Goal: Answer question/provide support: Answer question/provide support

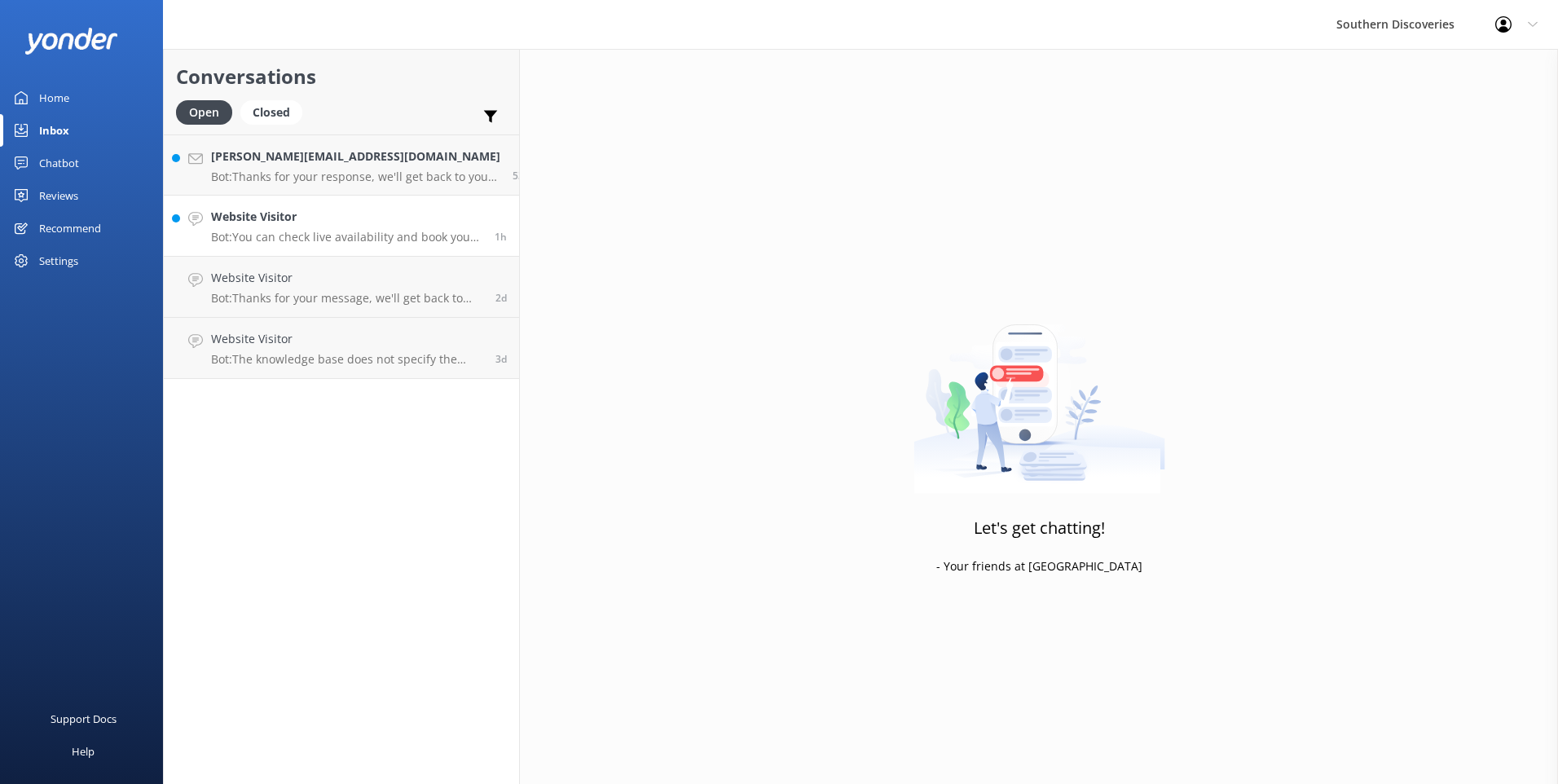
click at [372, 224] on h4 "Website Visitor" at bounding box center [347, 217] width 271 height 18
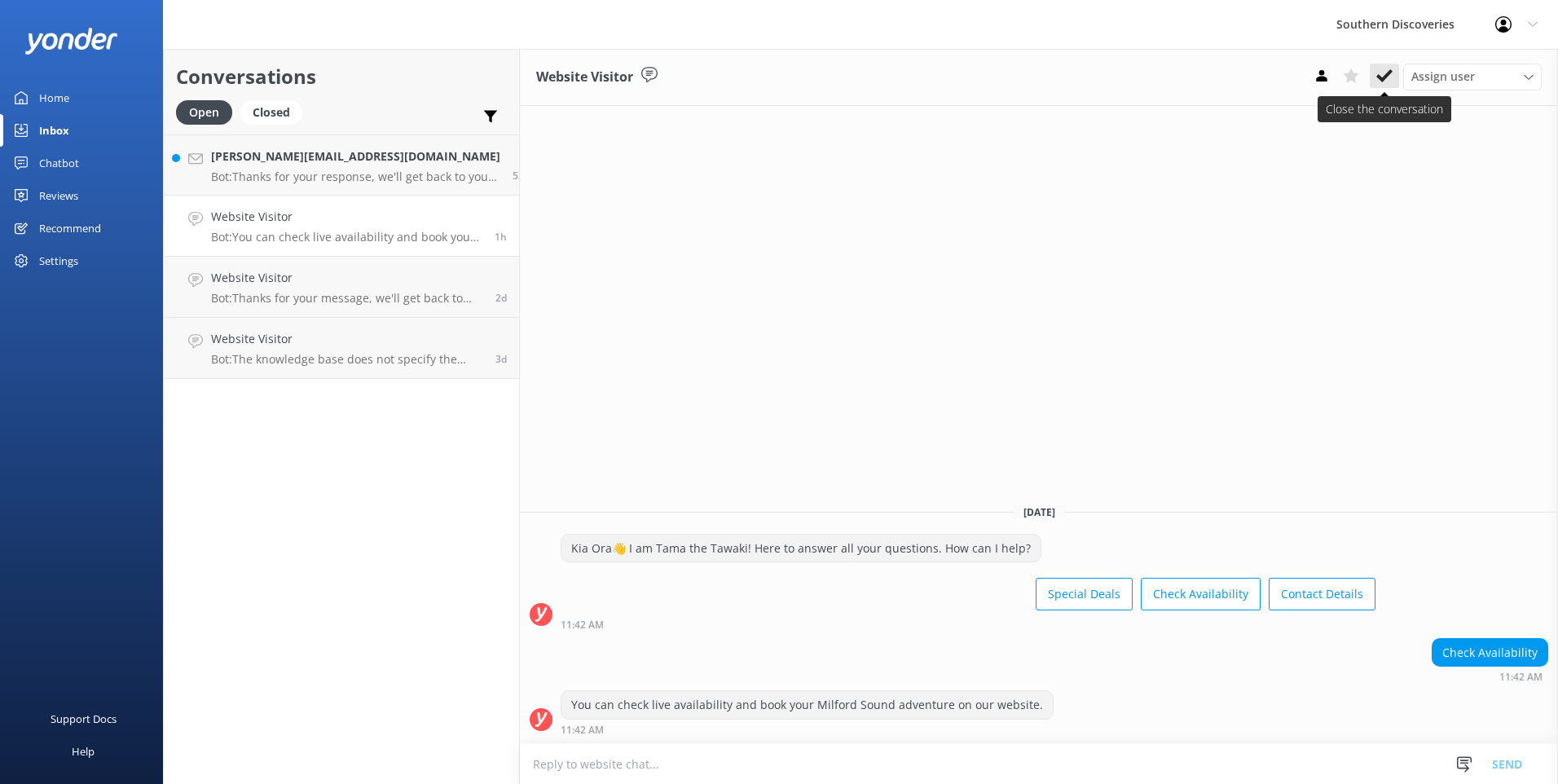
click at [1387, 66] on button at bounding box center [1385, 75] width 29 height 24
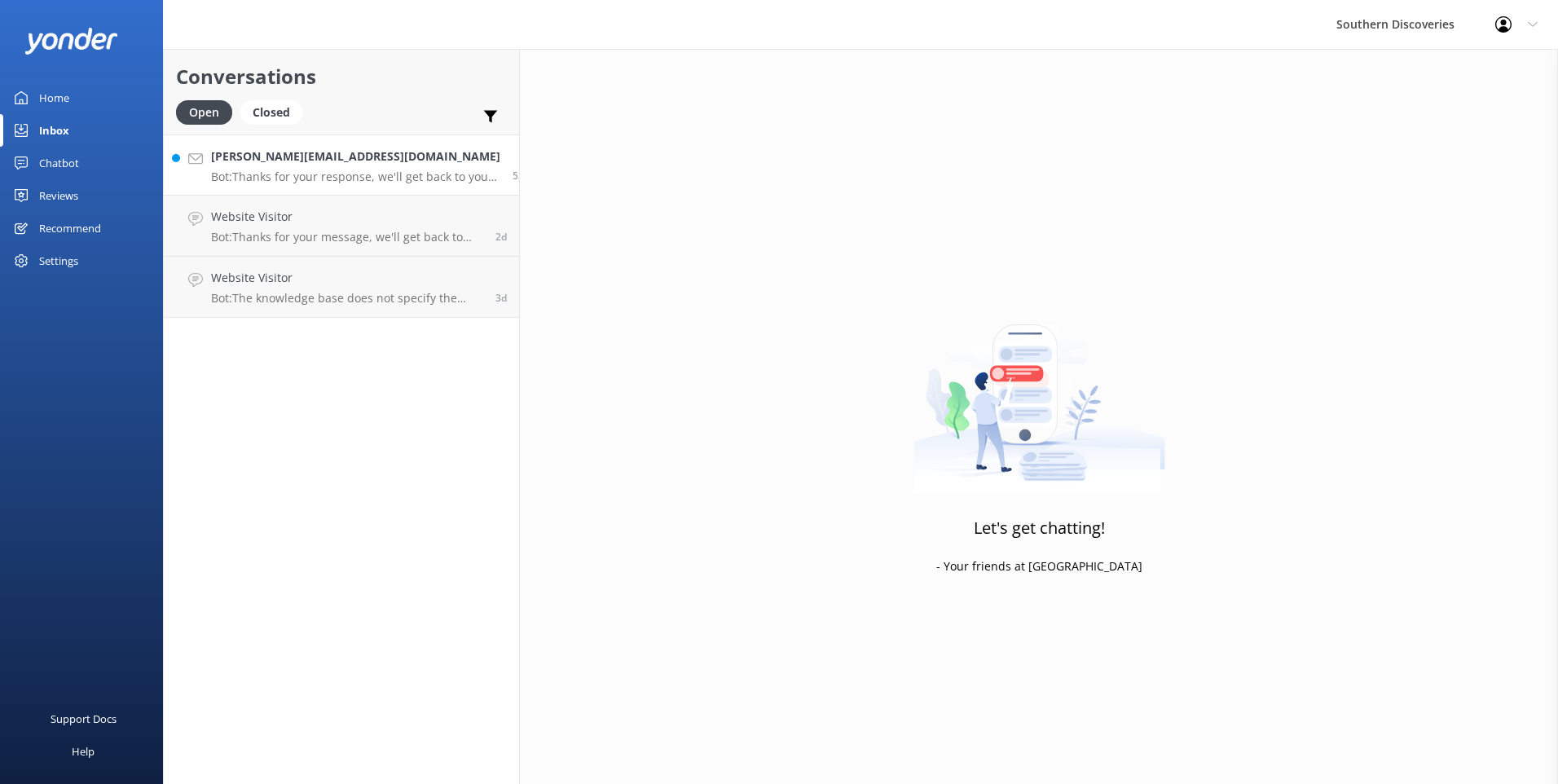
click at [316, 174] on p "Bot: Thanks for your response, we'll get back to you as soon as we can during o…" at bounding box center [355, 176] width 290 height 15
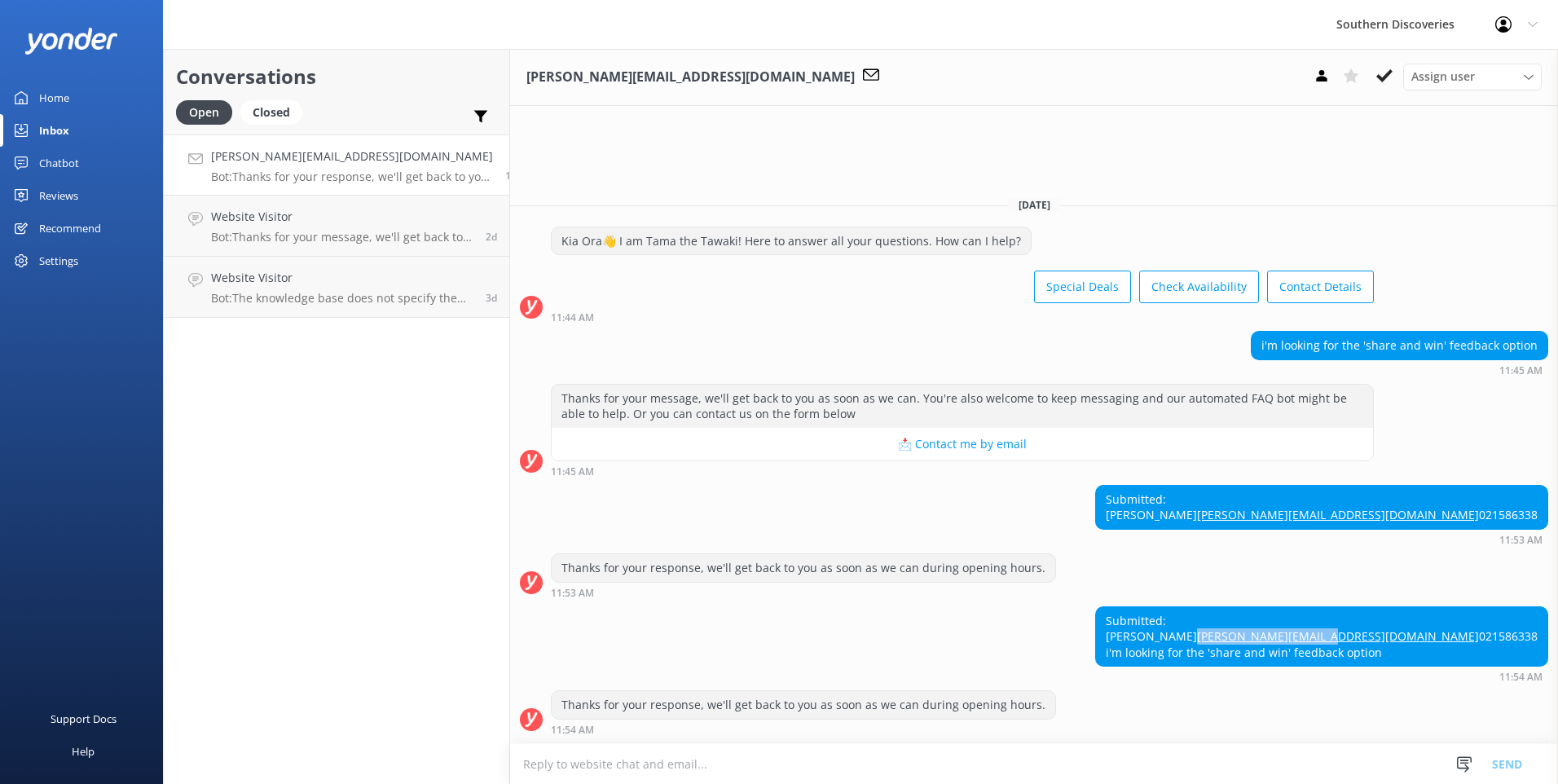
drag, startPoint x: 1406, startPoint y: 613, endPoint x: 1269, endPoint y: 625, distance: 137.5
click at [1269, 625] on div "Submitted: Joanne Turnbull turnbull.jc@gmail.com 021586338 i'm looking for the …" at bounding box center [1322, 636] width 451 height 59
copy link "[PERSON_NAME][EMAIL_ADDRESS][DOMAIN_NAME]"
click at [1472, 77] on span "Assign user" at bounding box center [1444, 76] width 64 height 18
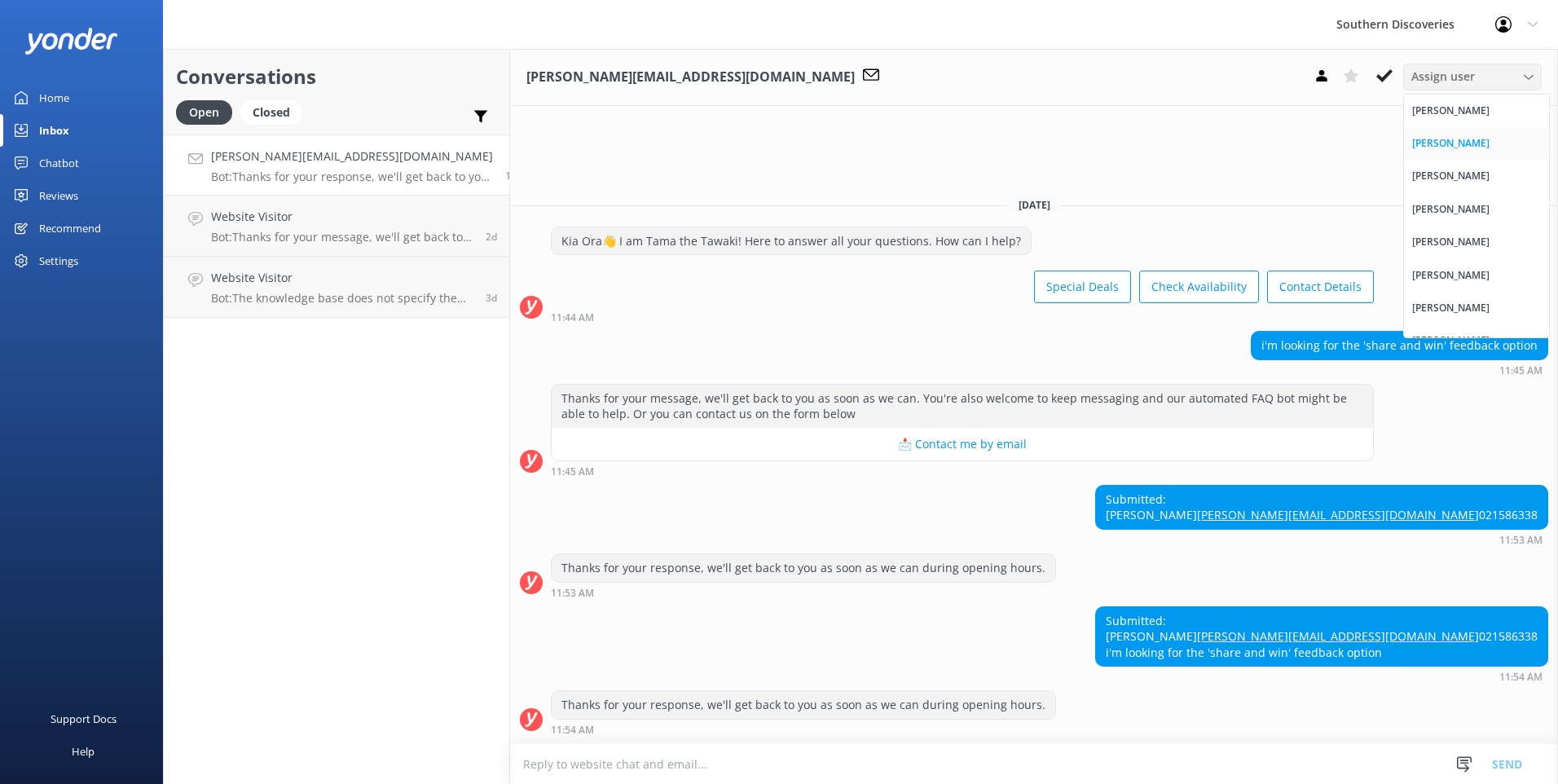
click at [1439, 157] on link "[PERSON_NAME]" at bounding box center [1477, 143] width 145 height 33
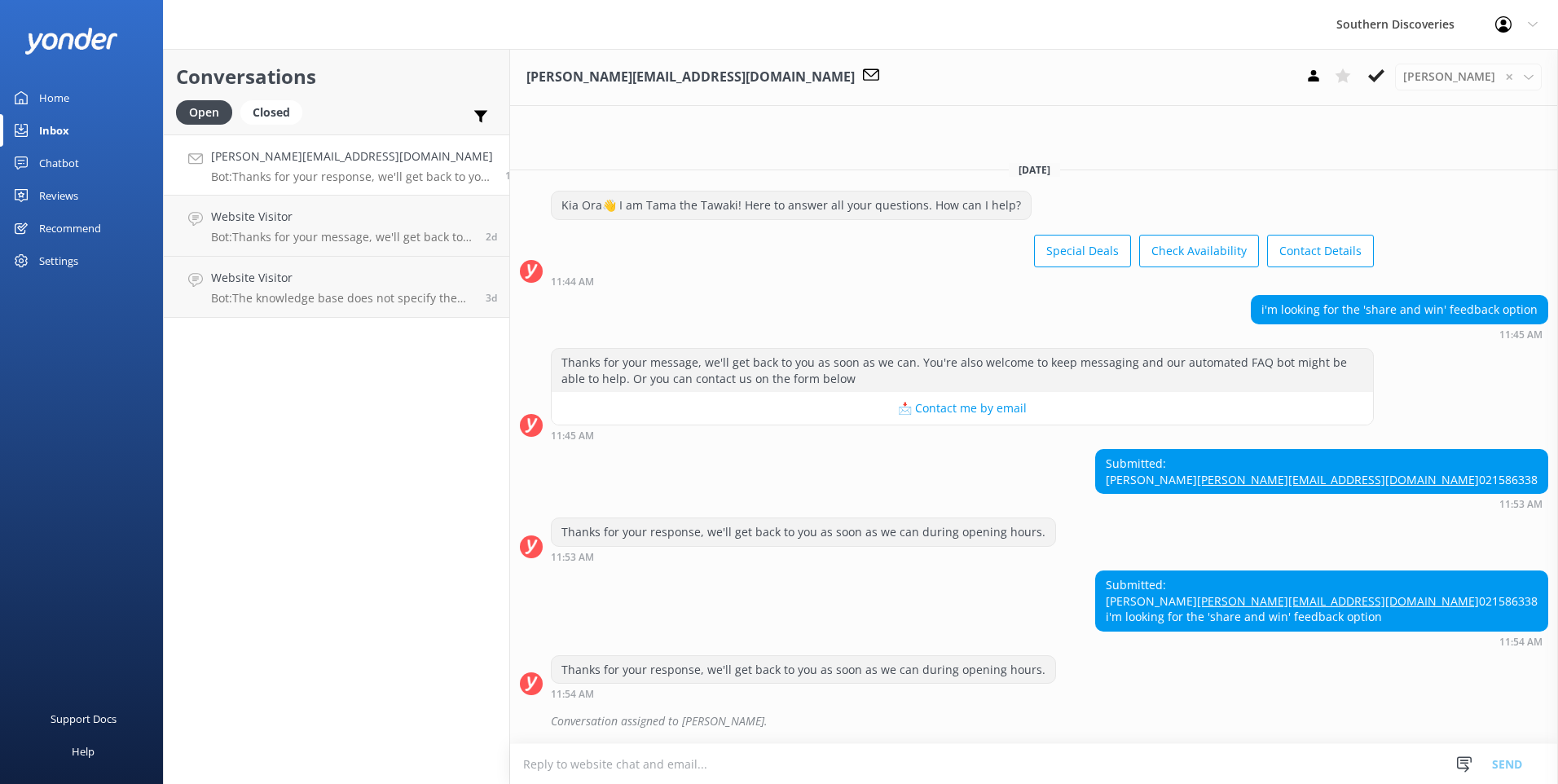
scroll to position [21, 0]
click at [354, 251] on link "Website Visitor Bot: Thanks for your message, we'll get back to you as soon as …" at bounding box center [336, 226] width 346 height 61
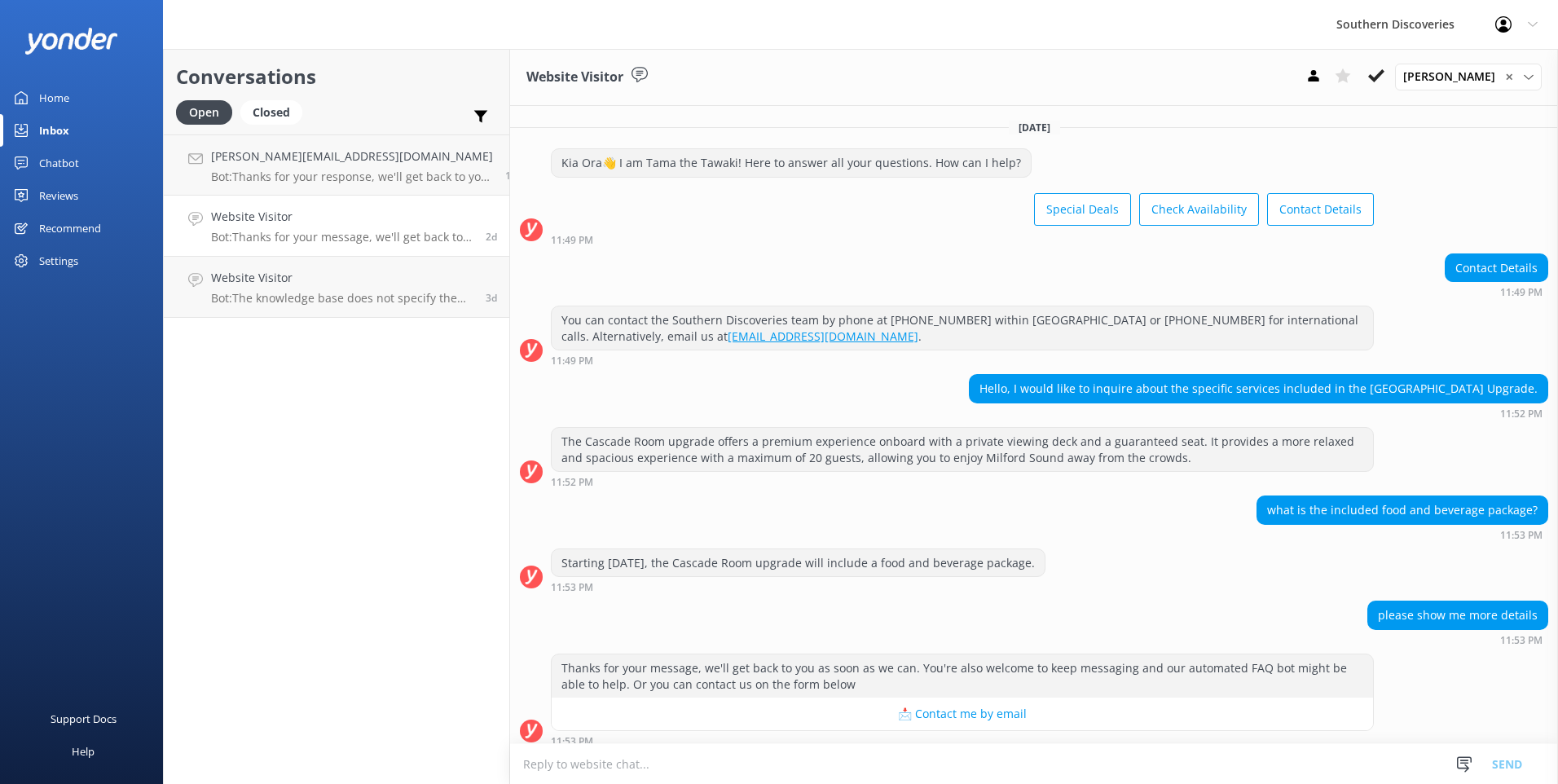
scroll to position [90, 0]
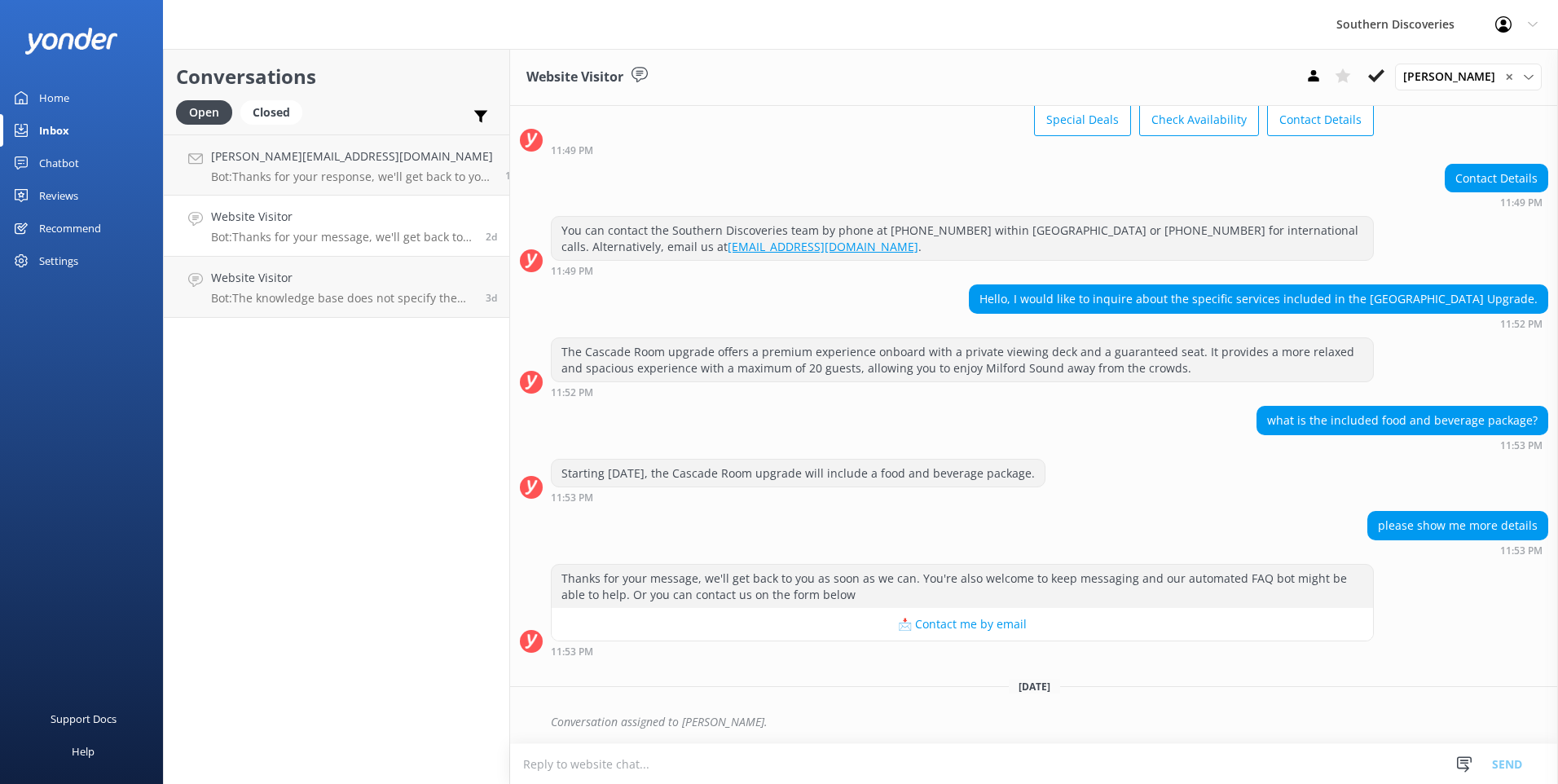
click at [363, 196] on link "Website Visitor Bot: Thanks for your message, we'll get back to you as soon as …" at bounding box center [336, 226] width 346 height 61
click at [379, 183] on p "Bot: Thanks for your response, we'll get back to you as soon as we can during o…" at bounding box center [351, 176] width 282 height 15
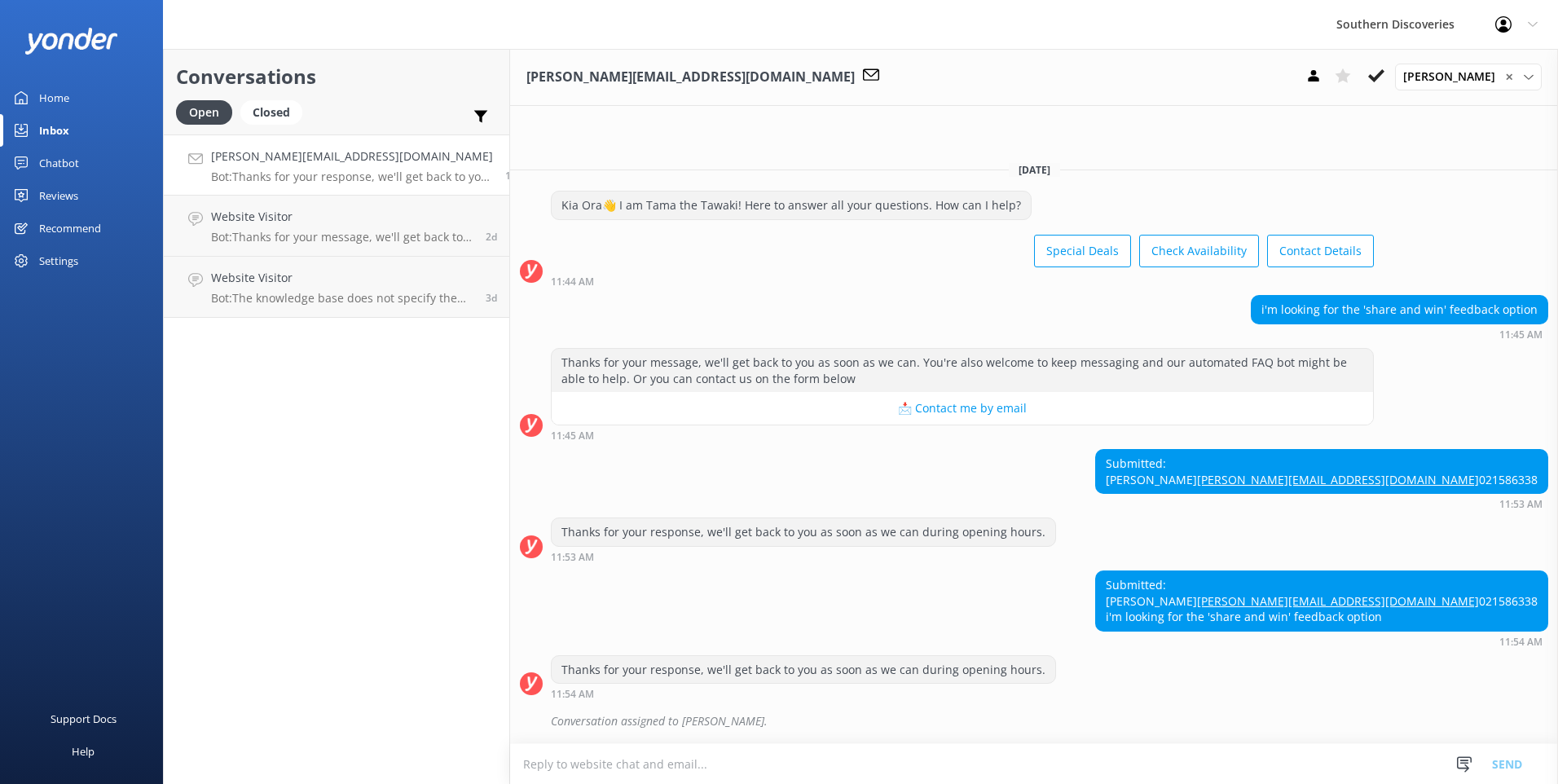
scroll to position [21, 0]
click at [1533, 82] on div "Puhi Solomon ✕" at bounding box center [1468, 76] width 138 height 18
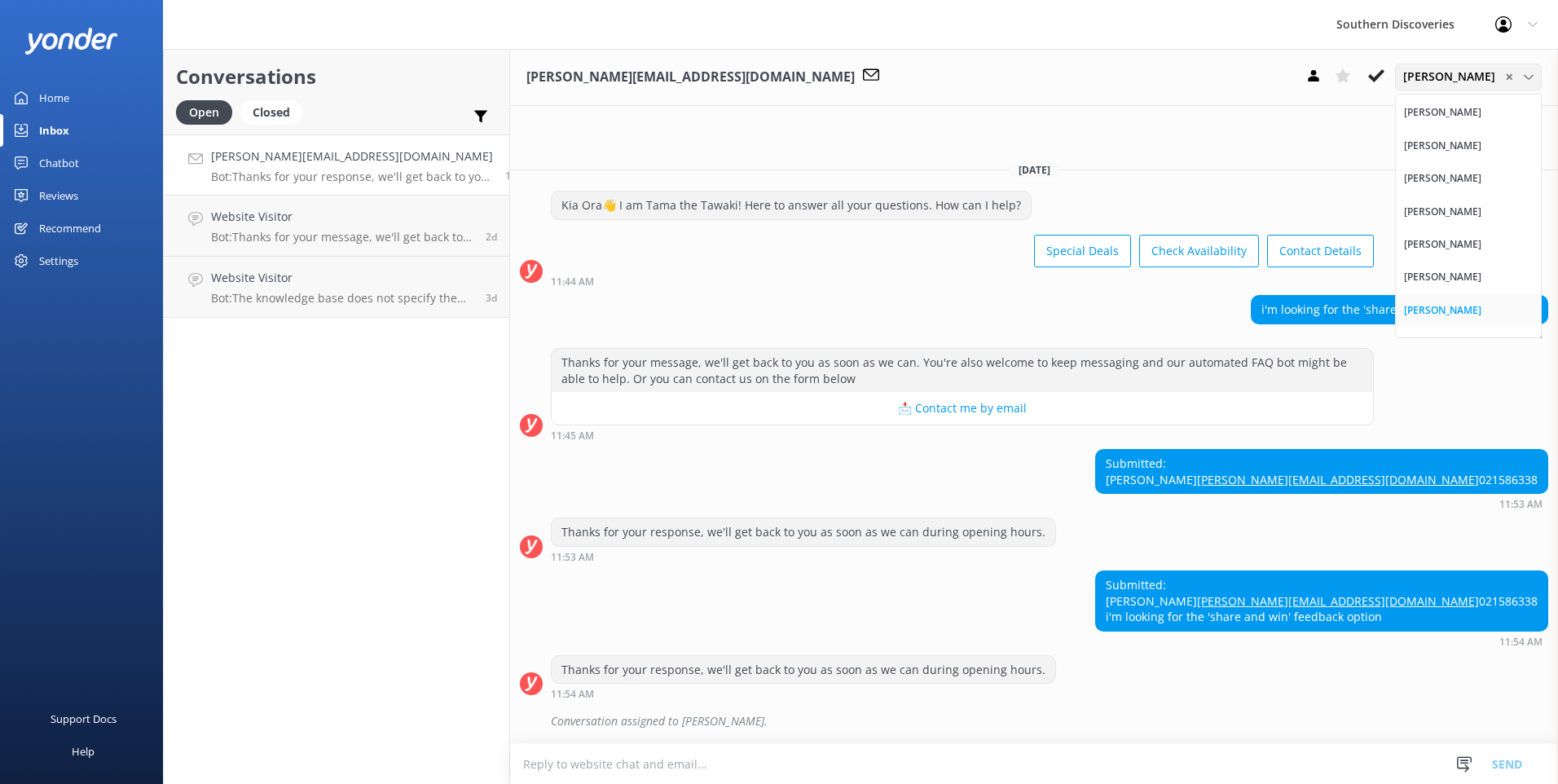
scroll to position [163, 0]
drag, startPoint x: 1460, startPoint y: 209, endPoint x: 1469, endPoint y: 207, distance: 9.2
click at [1464, 209] on div "[PERSON_NAME]" at bounding box center [1443, 211] width 77 height 16
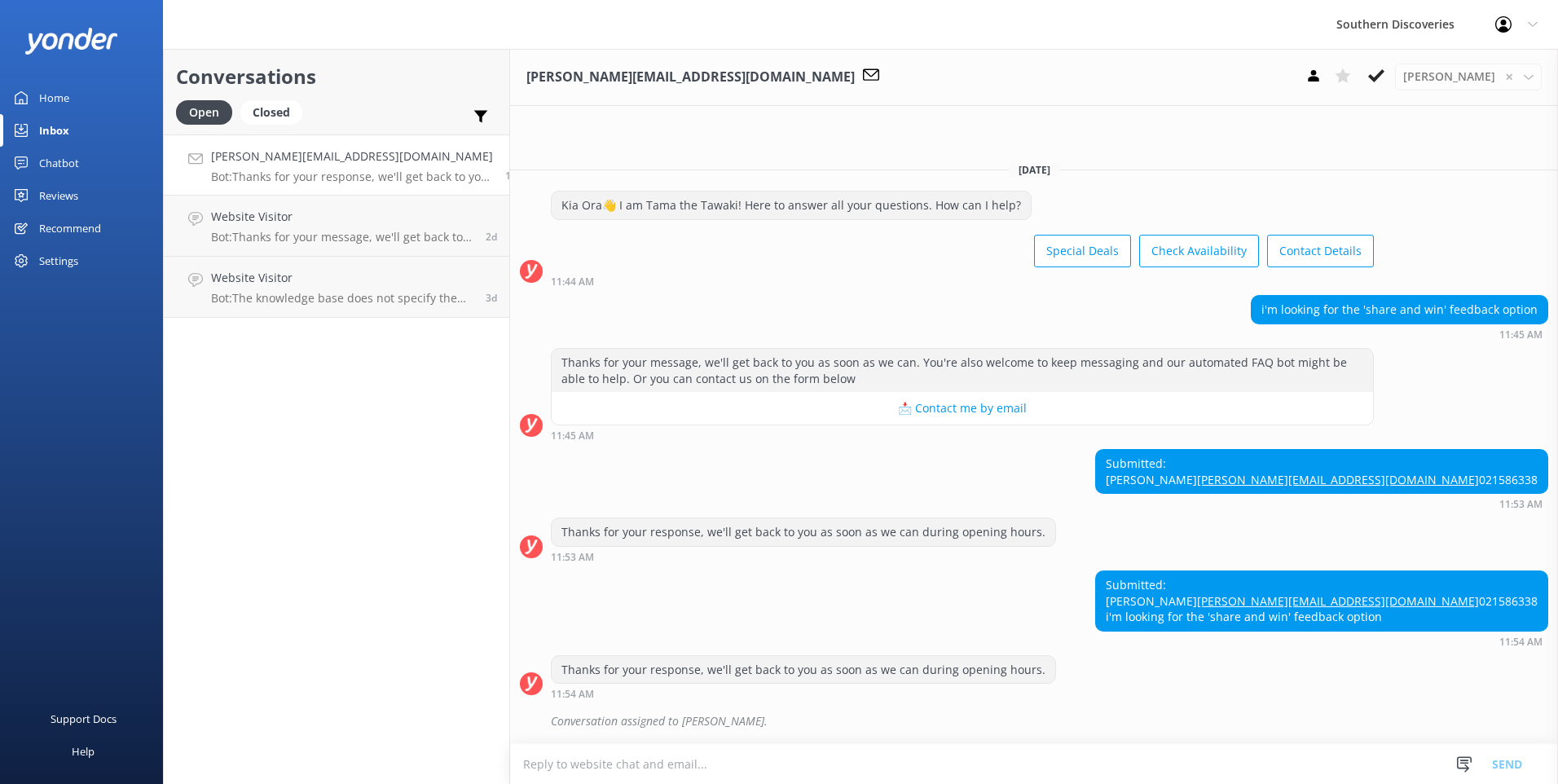
scroll to position [48, 0]
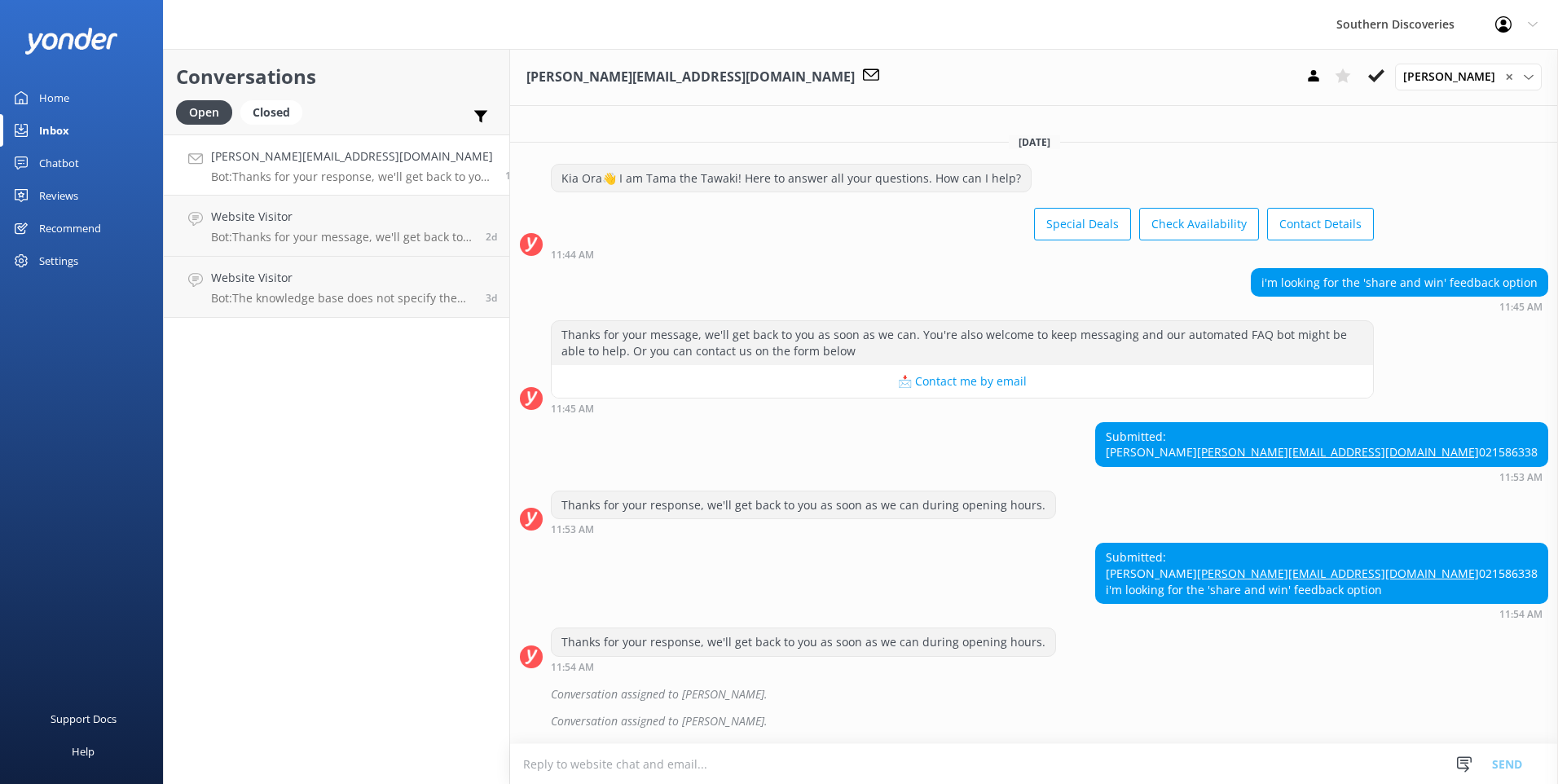
scroll to position [48, 0]
